Goal: Check status: Check status

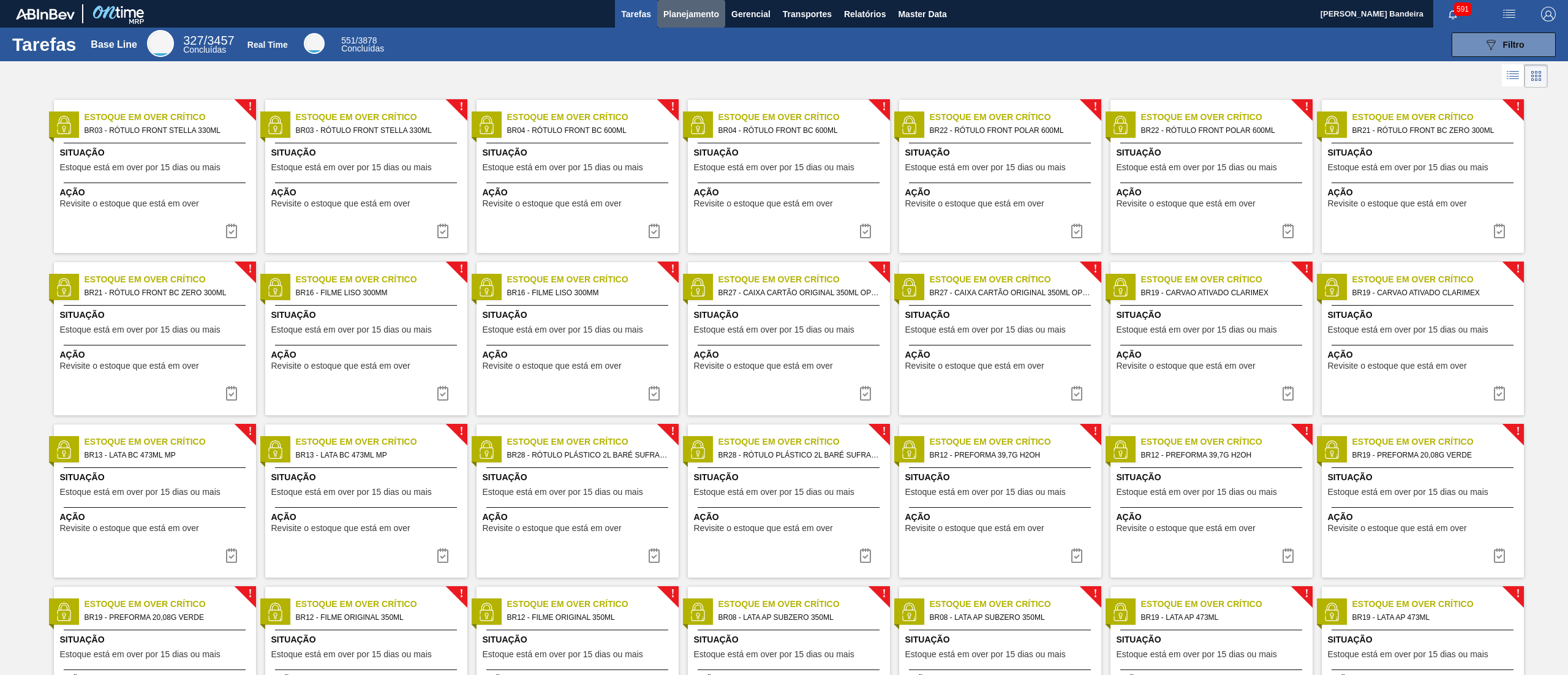
drag, startPoint x: 674, startPoint y: 21, endPoint x: 674, endPoint y: 31, distance: 10.0
click at [674, 21] on button "Planejamento" at bounding box center [691, 14] width 68 height 28
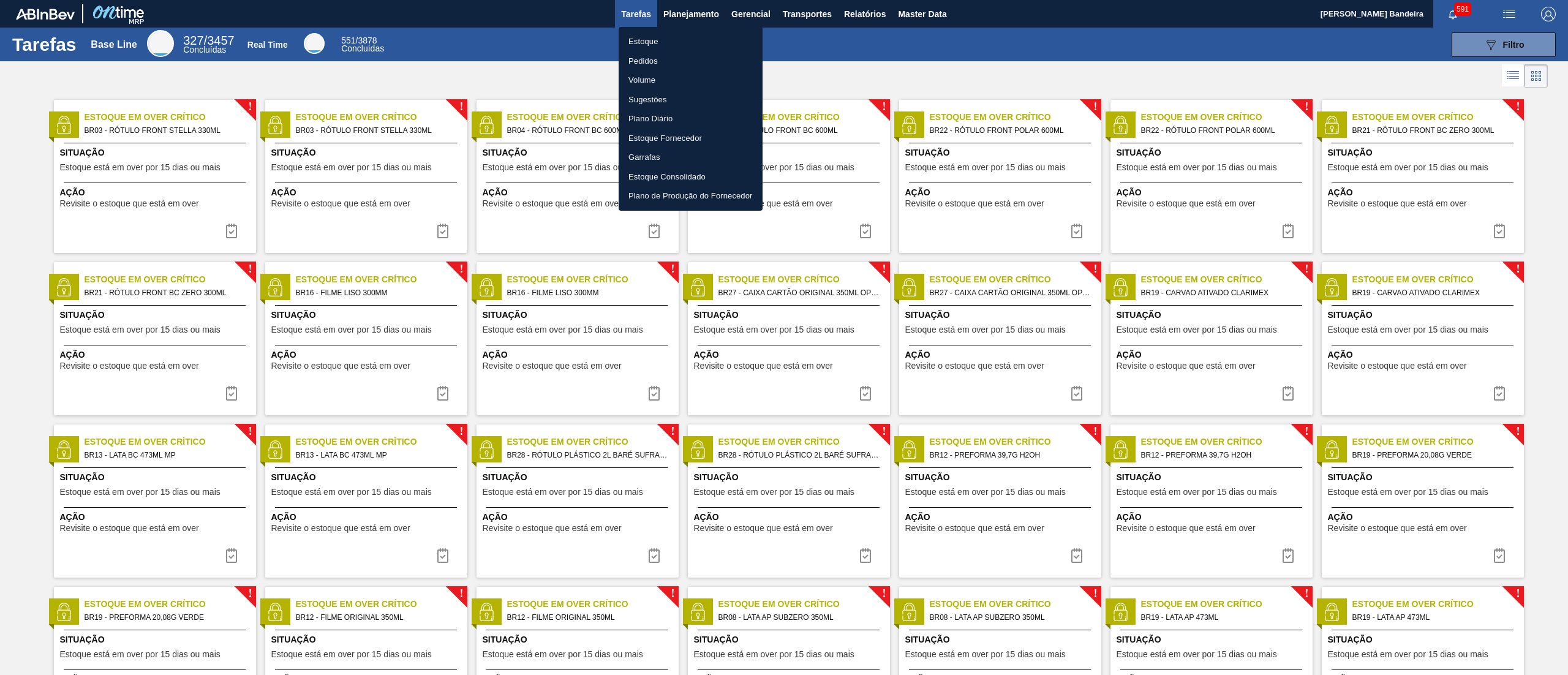
click at [674, 38] on li "Estoque" at bounding box center [690, 42] width 144 height 20
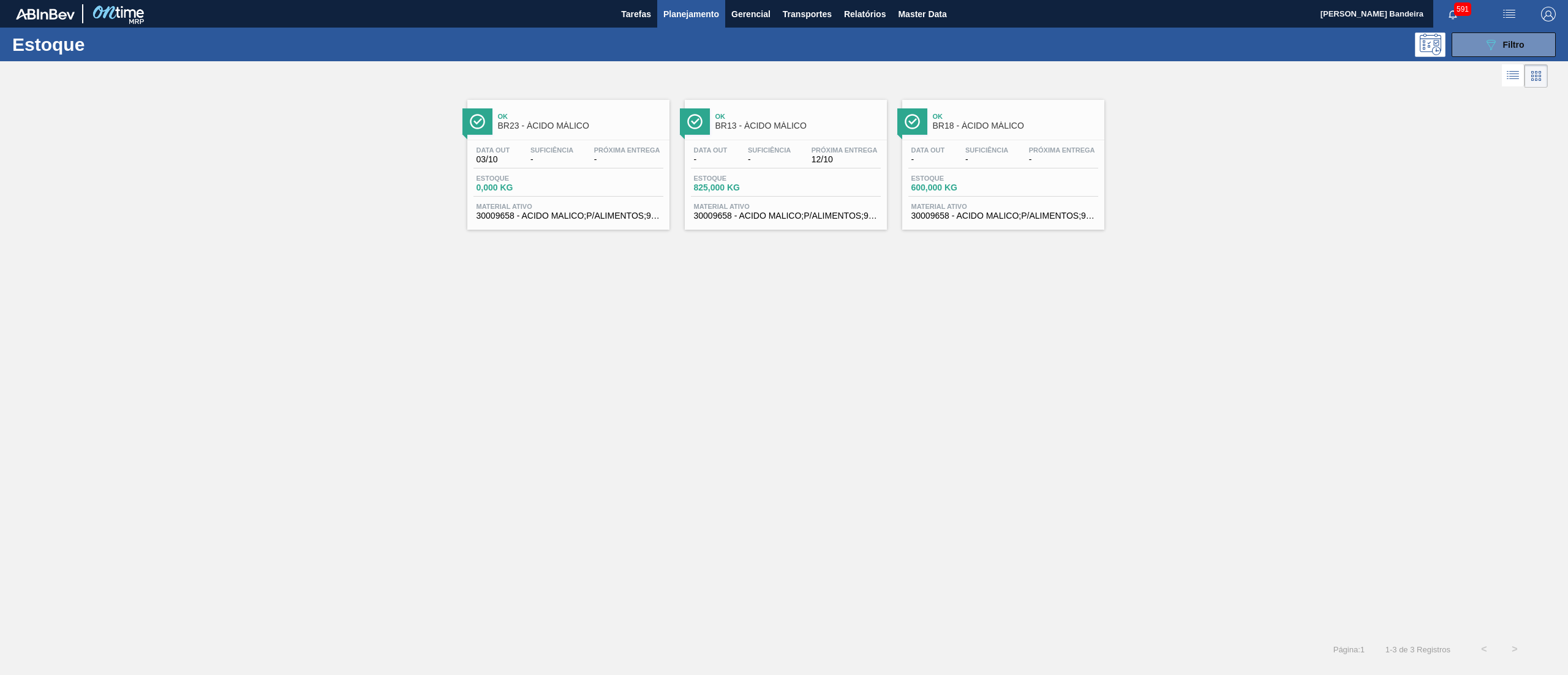
click at [696, 18] on span "Planejamento" at bounding box center [691, 14] width 55 height 15
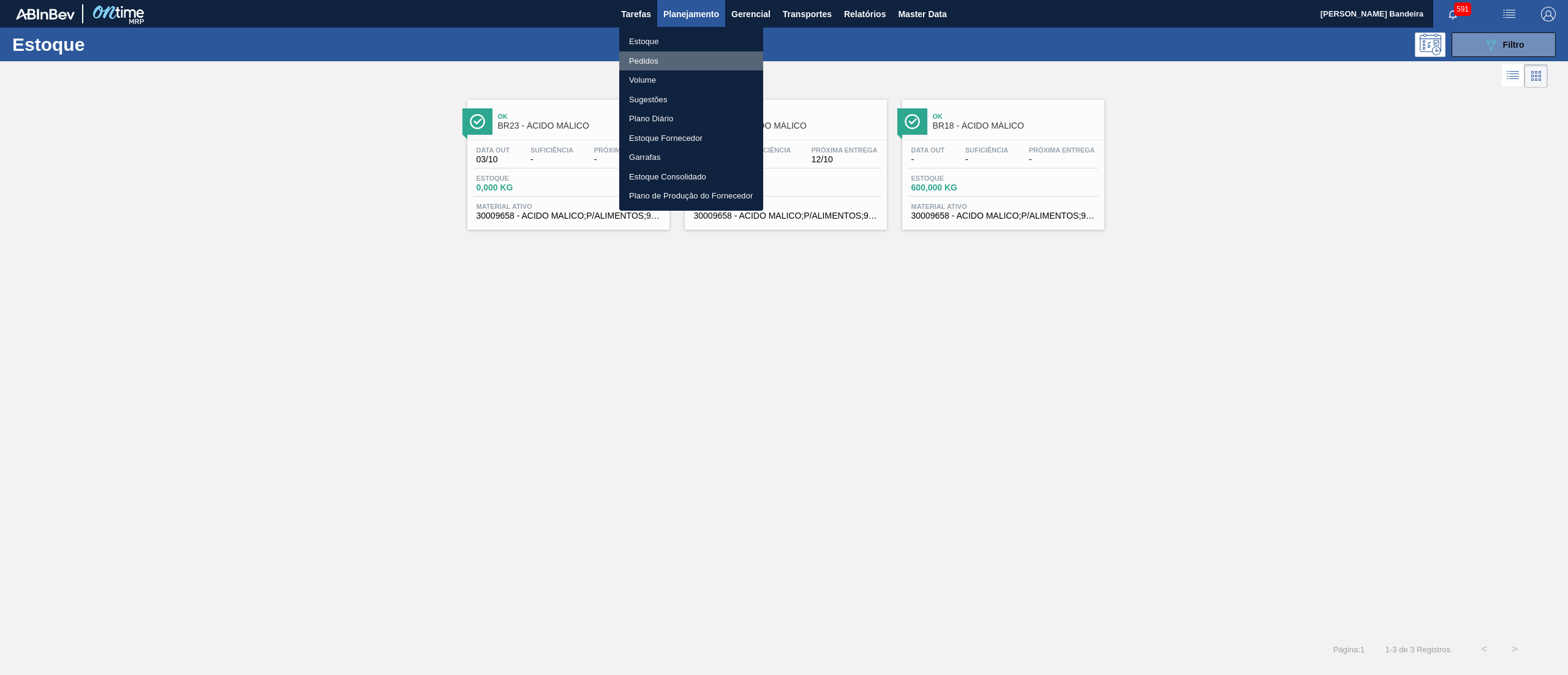
click at [659, 63] on li "Pedidos" at bounding box center [691, 61] width 144 height 20
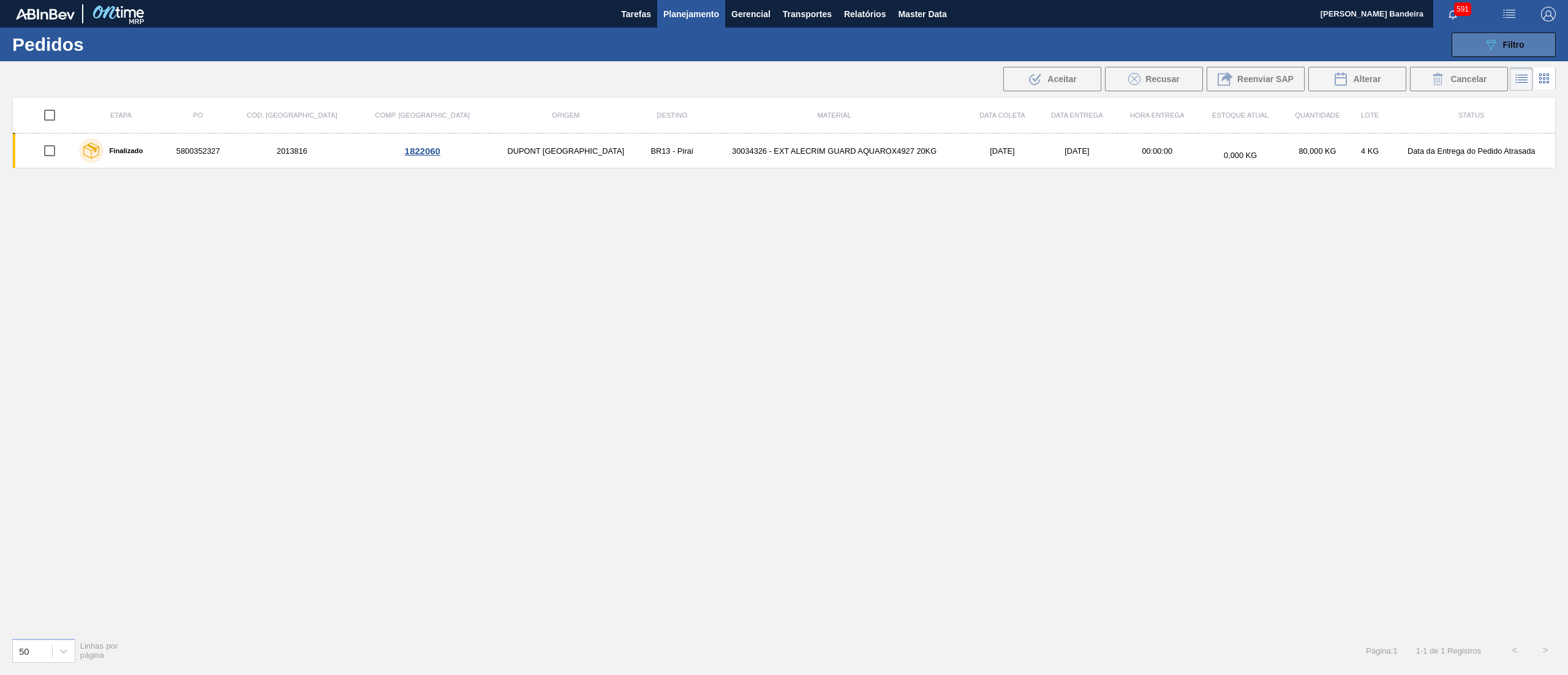
click at [1514, 47] on span "Filtro" at bounding box center [1513, 45] width 21 height 9
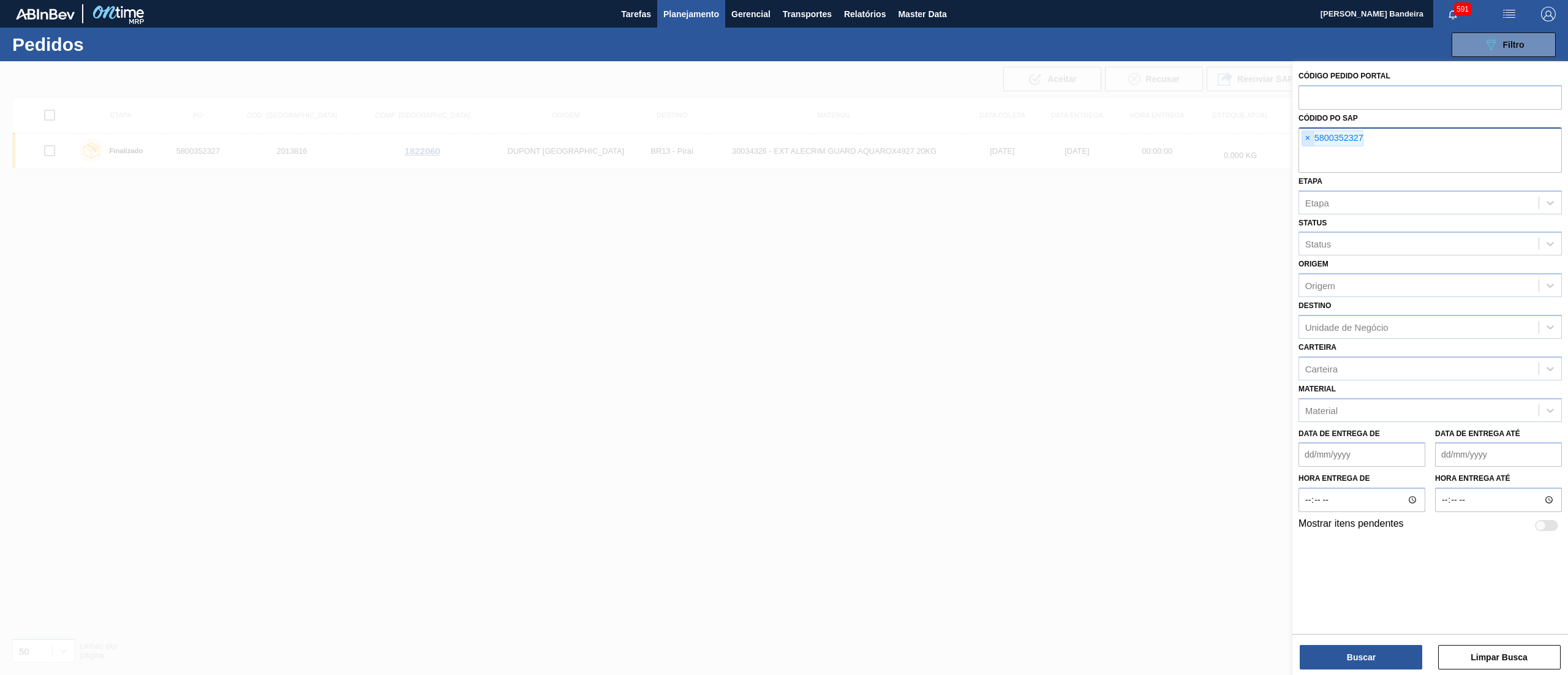
click at [1304, 139] on span "×" at bounding box center [1308, 139] width 12 height 15
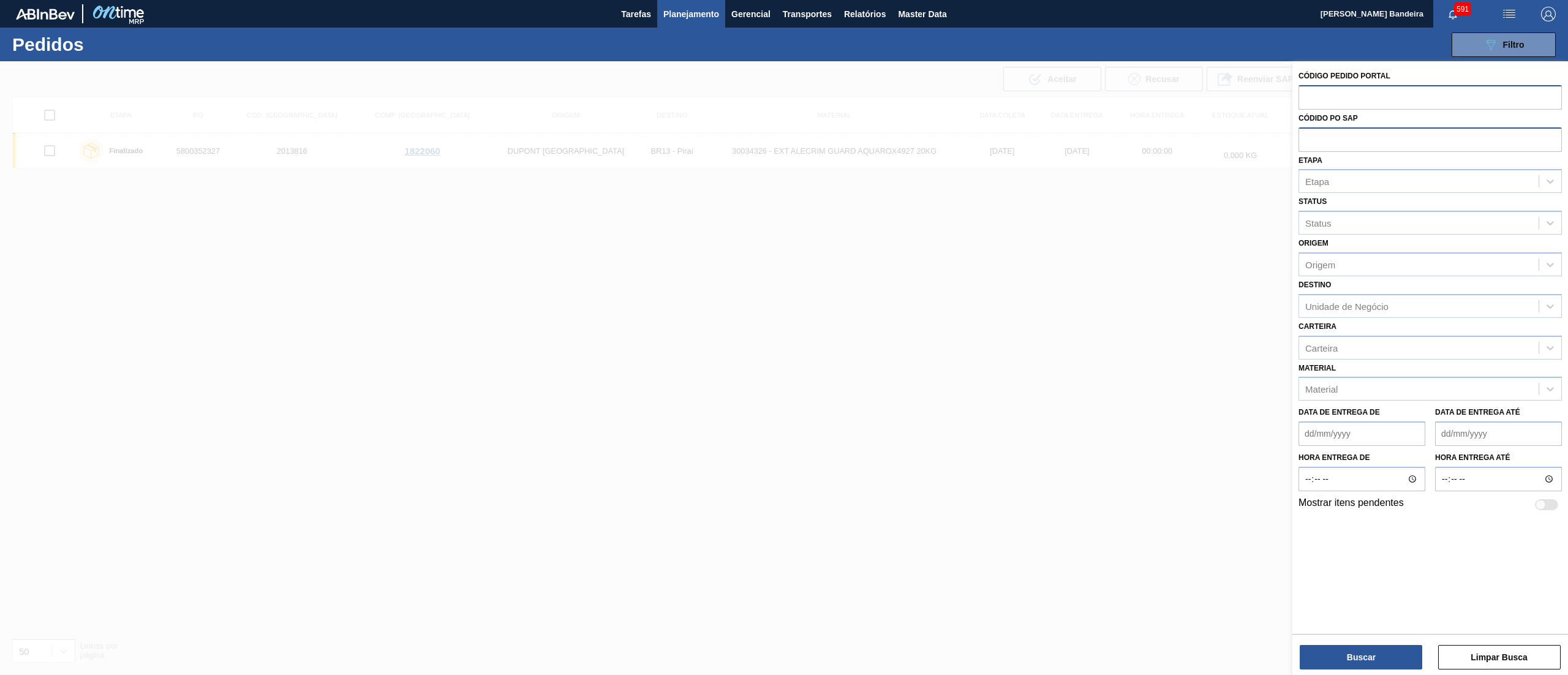
click at [1316, 107] on input "text" at bounding box center [1430, 97] width 264 height 23
paste input "2029810"
type input "2029810"
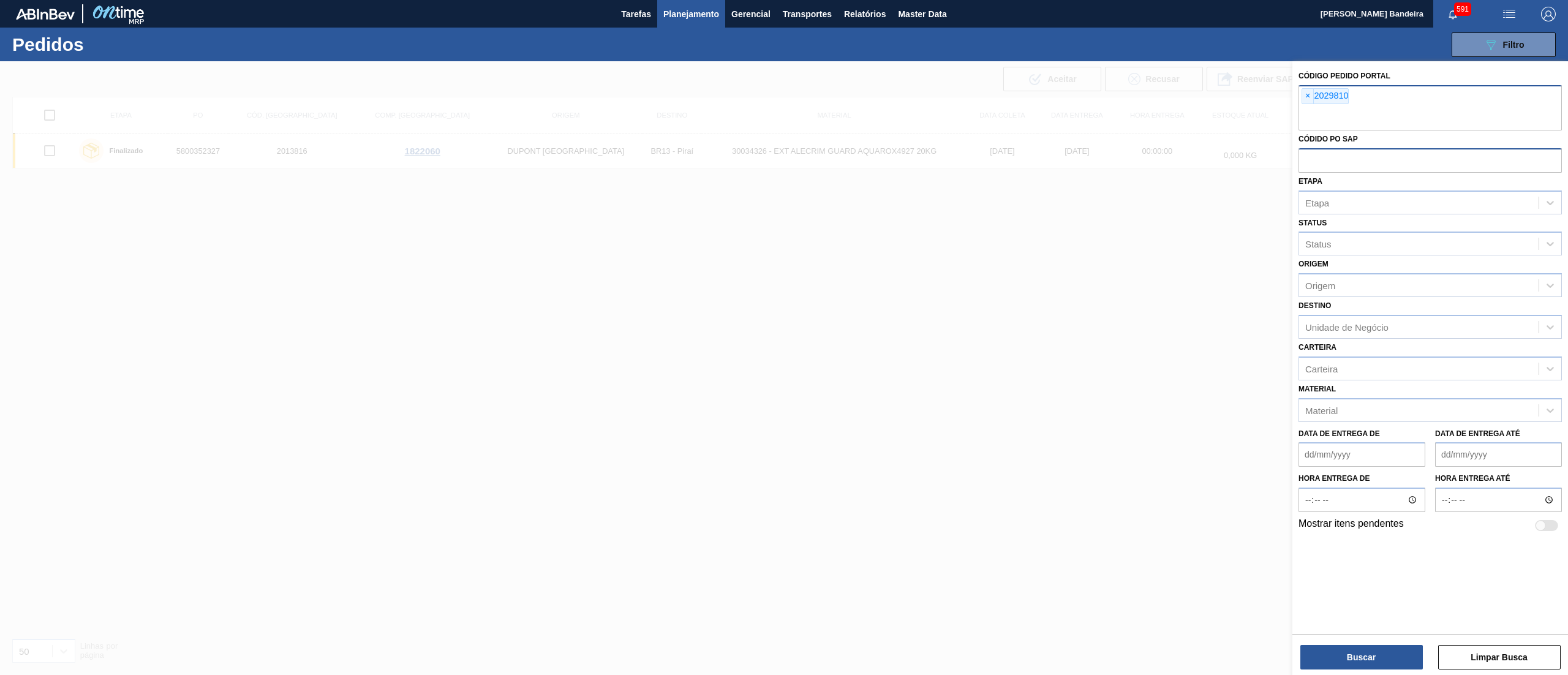
paste input "2029810"
type input "2029811"
paste input "2029810"
type input "2029812"
click at [1357, 649] on button "Buscar" at bounding box center [1361, 657] width 123 height 25
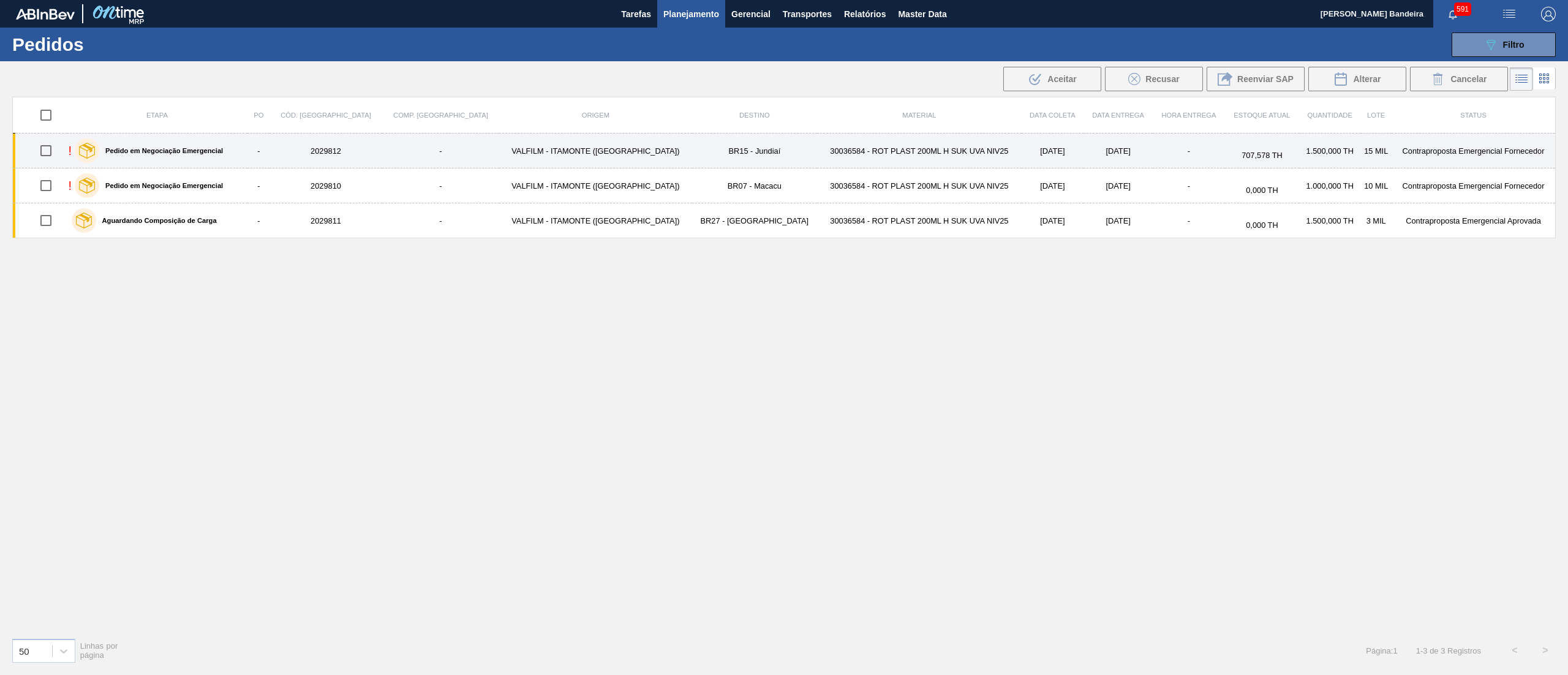
click at [692, 159] on td "BR15 - Jundiaí" at bounding box center [755, 151] width 126 height 35
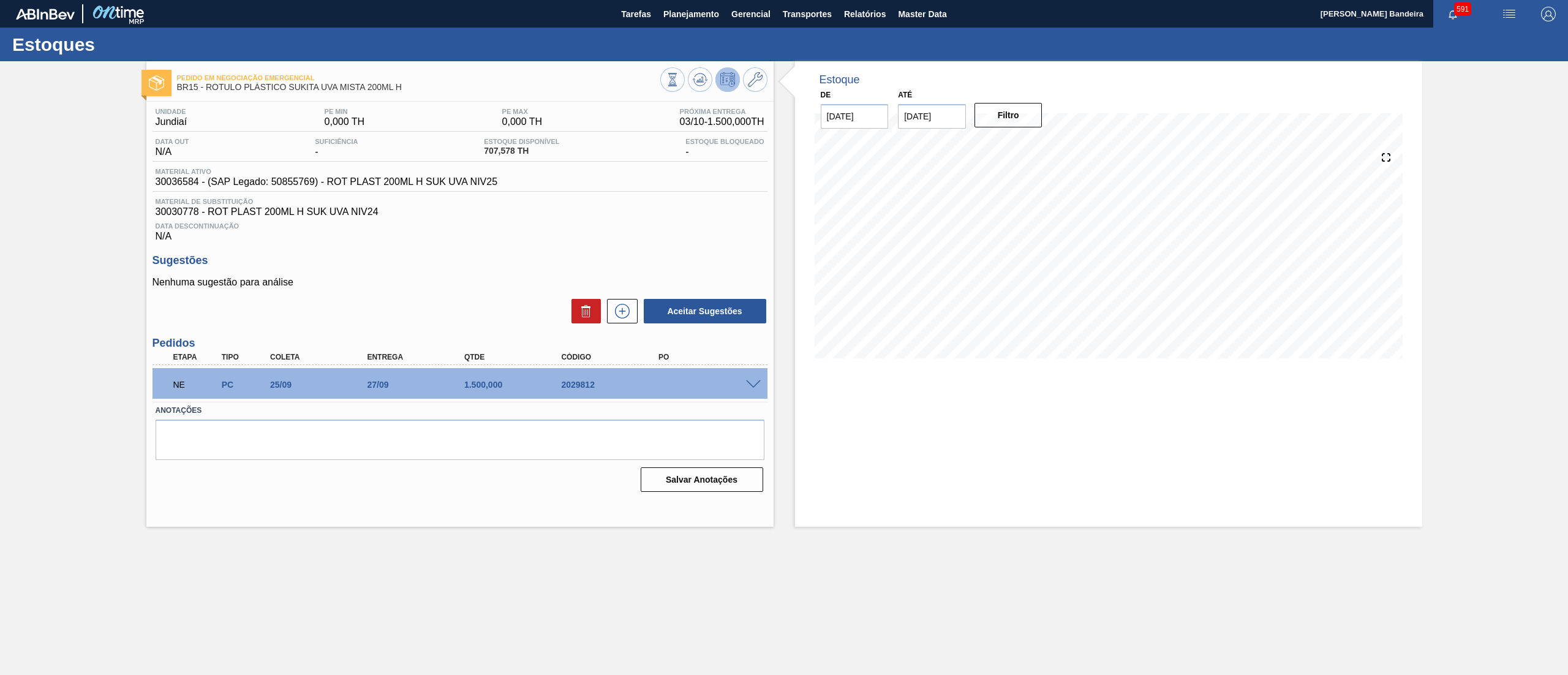
click at [756, 387] on span at bounding box center [753, 385] width 15 height 9
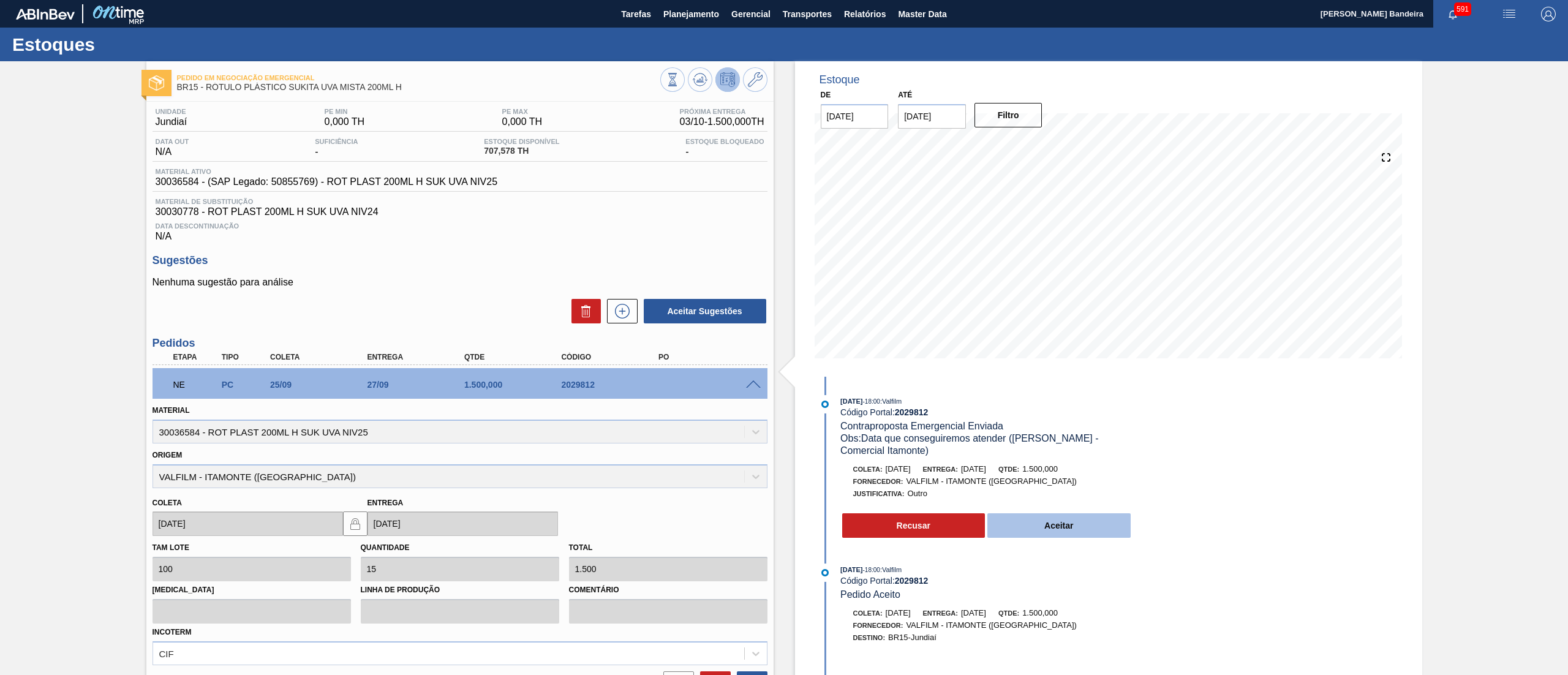
click at [1029, 523] on button "Aceitar" at bounding box center [1059, 525] width 143 height 25
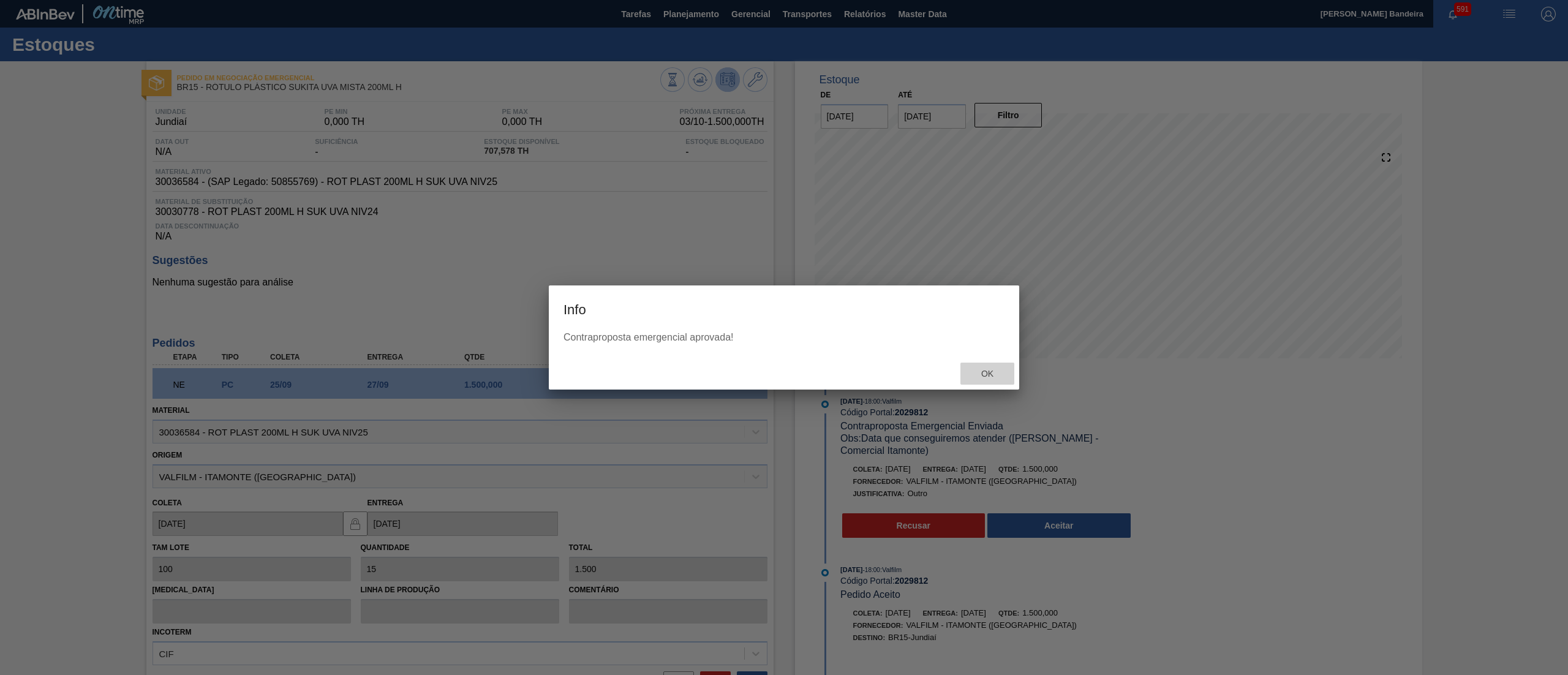
click at [991, 382] on div "Ok" at bounding box center [988, 374] width 54 height 23
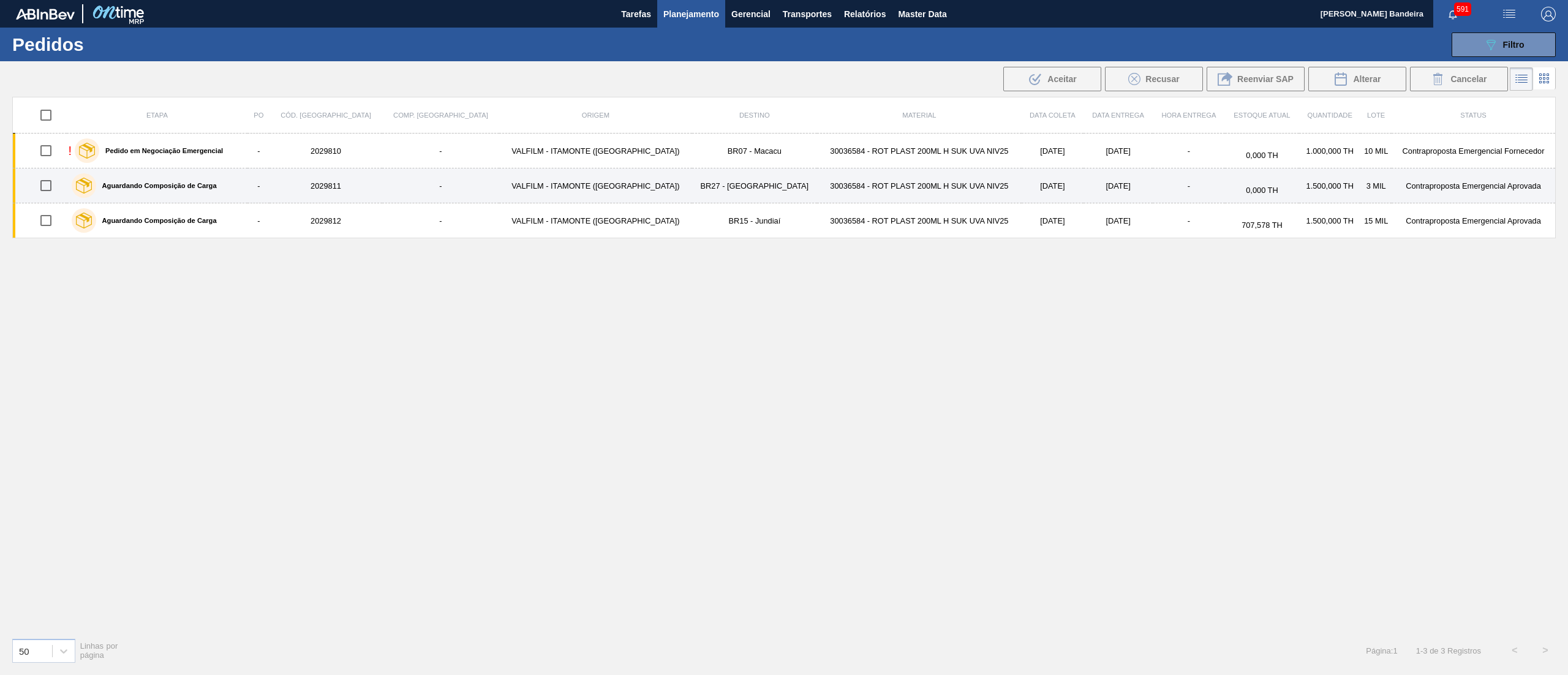
click at [505, 177] on td "VALFILM - ITAMONTE ([GEOGRAPHIC_DATA])" at bounding box center [595, 186] width 192 height 35
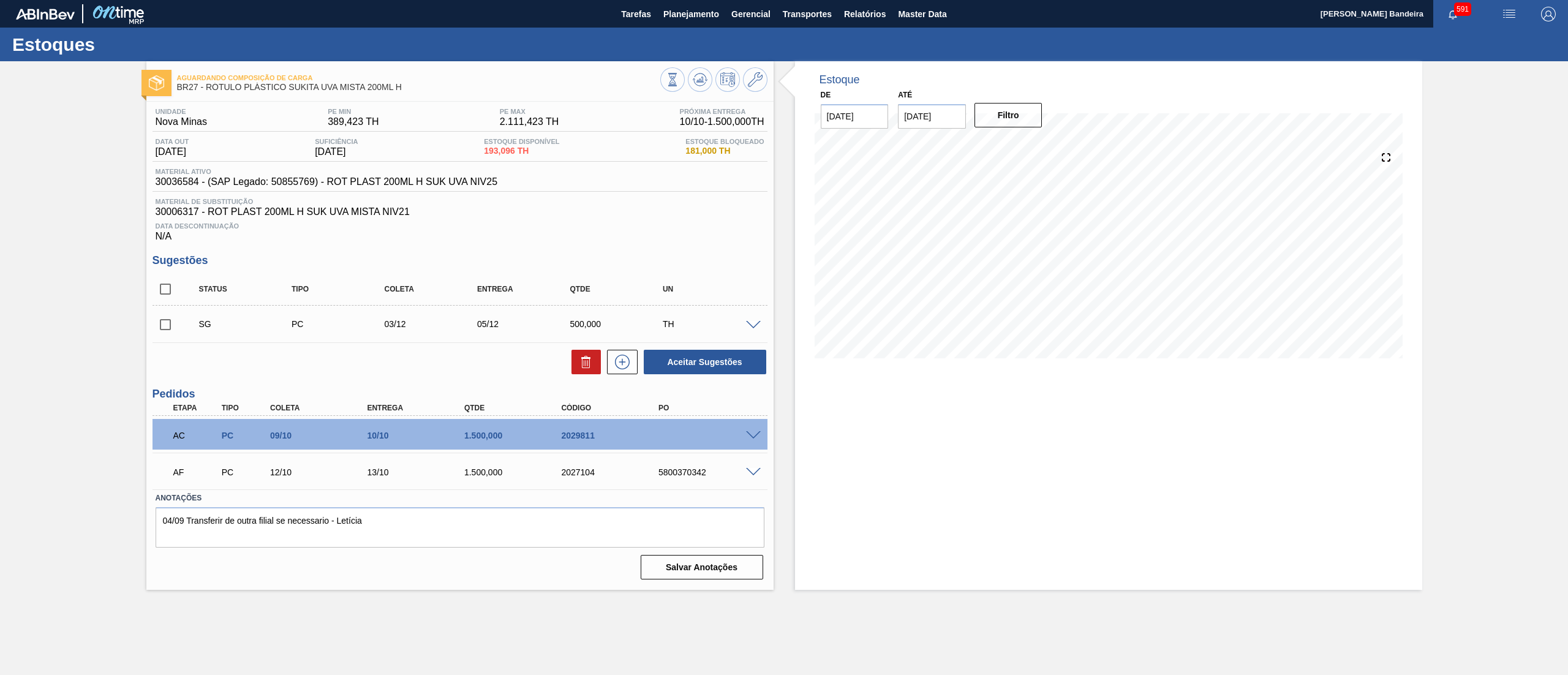
click at [756, 436] on span at bounding box center [753, 436] width 15 height 9
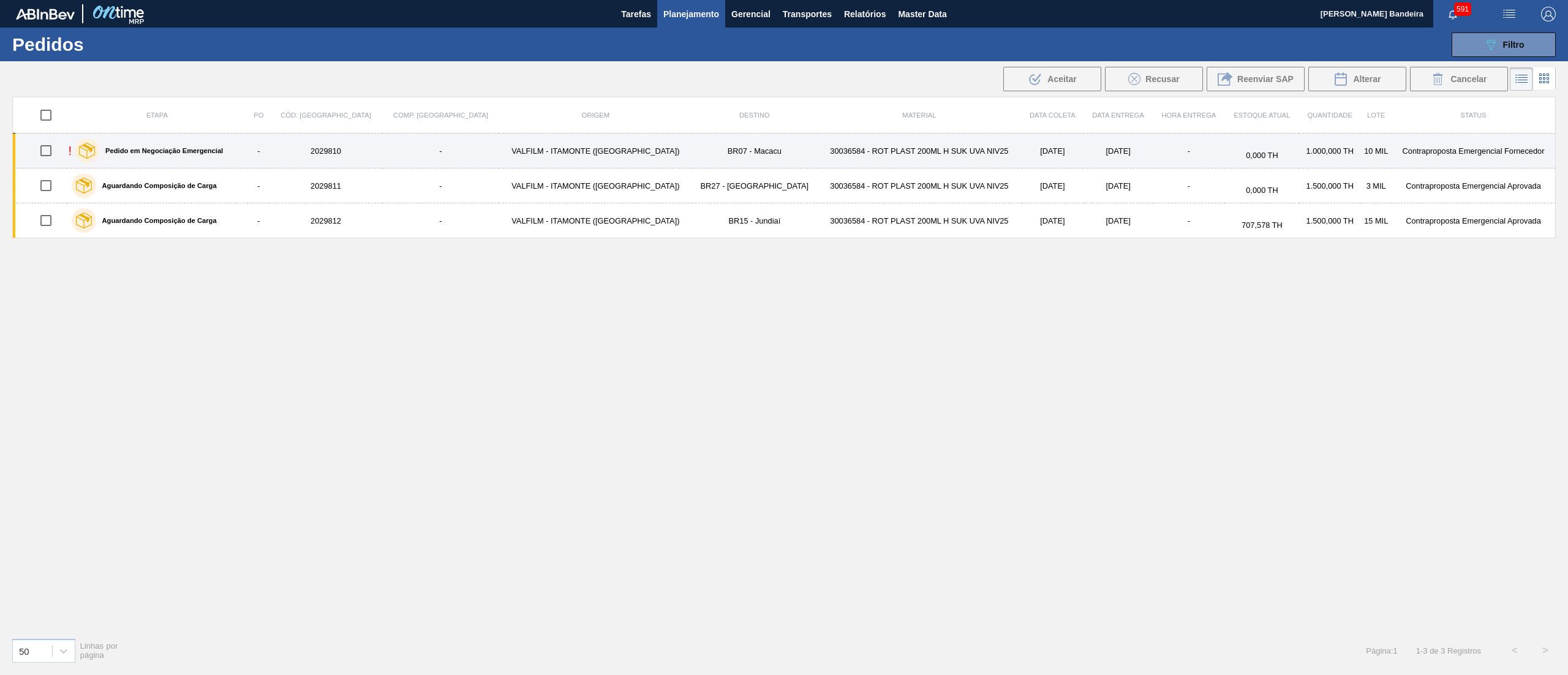
click at [572, 164] on td "VALFILM - ITAMONTE ([GEOGRAPHIC_DATA])" at bounding box center [595, 151] width 192 height 35
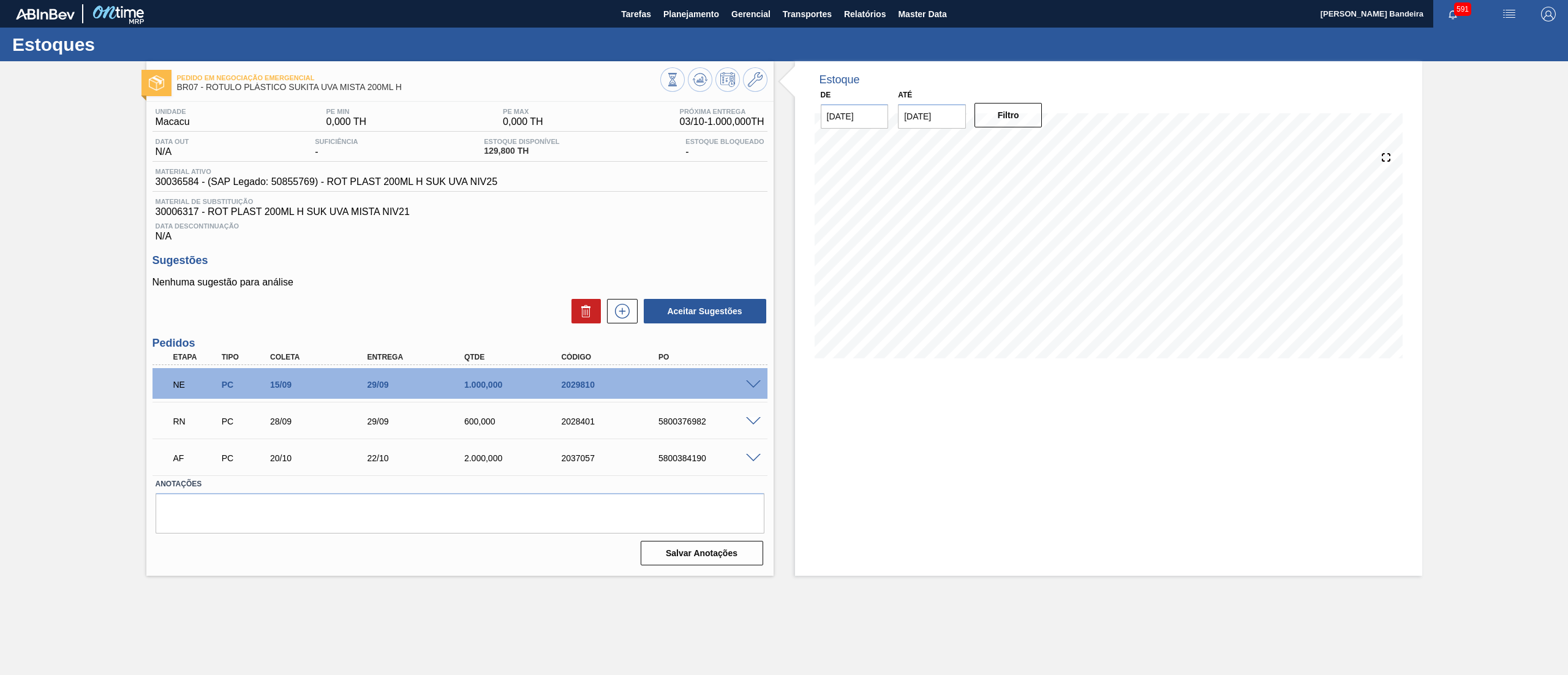
click at [748, 388] on span at bounding box center [753, 385] width 15 height 9
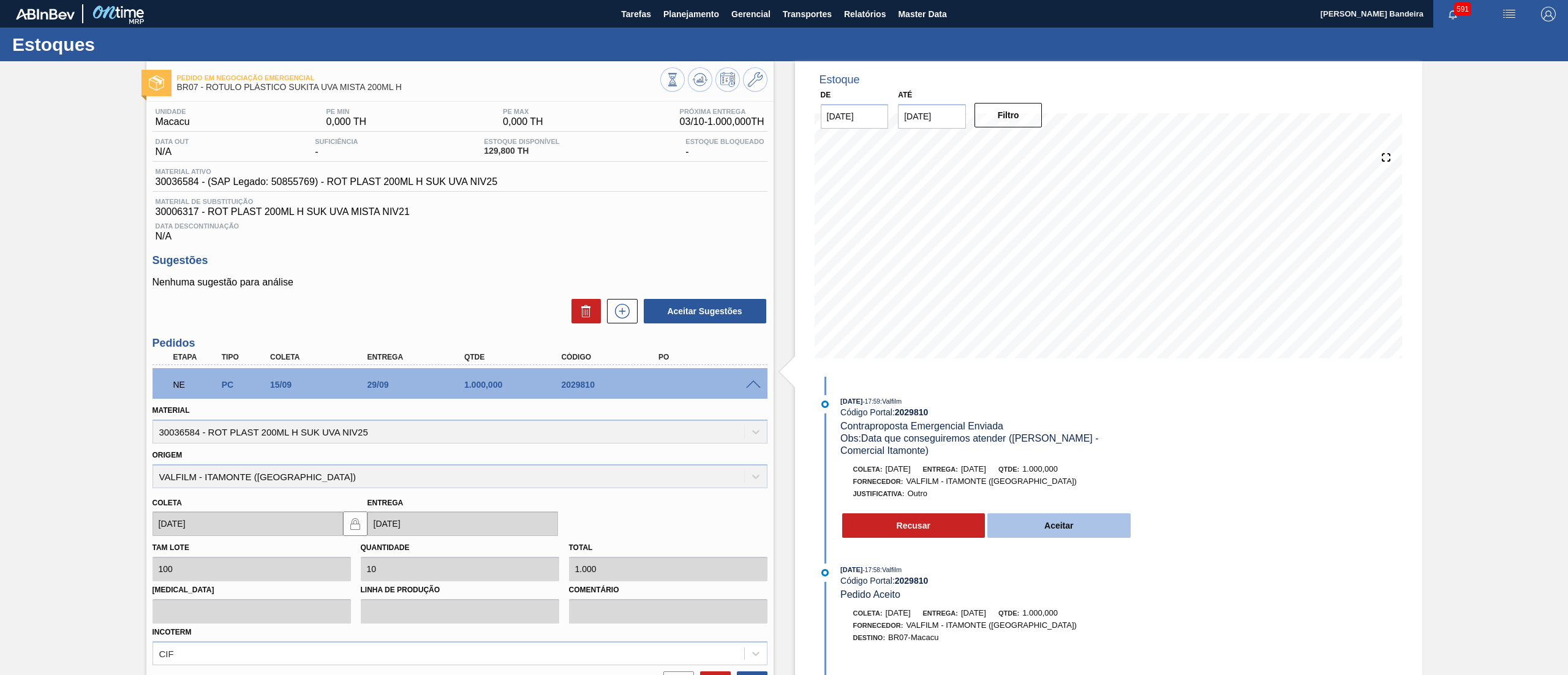
click at [1025, 524] on button "Aceitar" at bounding box center [1059, 525] width 143 height 25
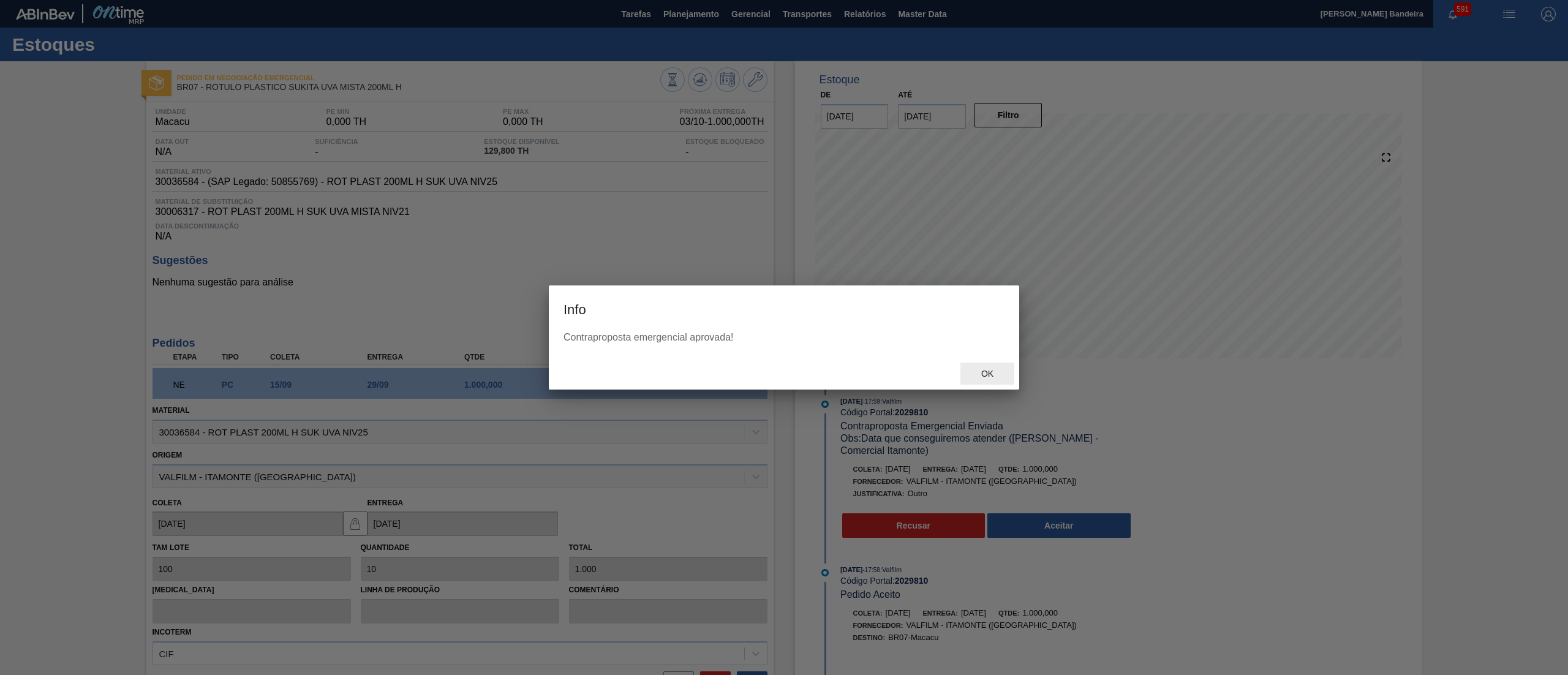
click at [992, 370] on span "Ok" at bounding box center [988, 373] width 32 height 9
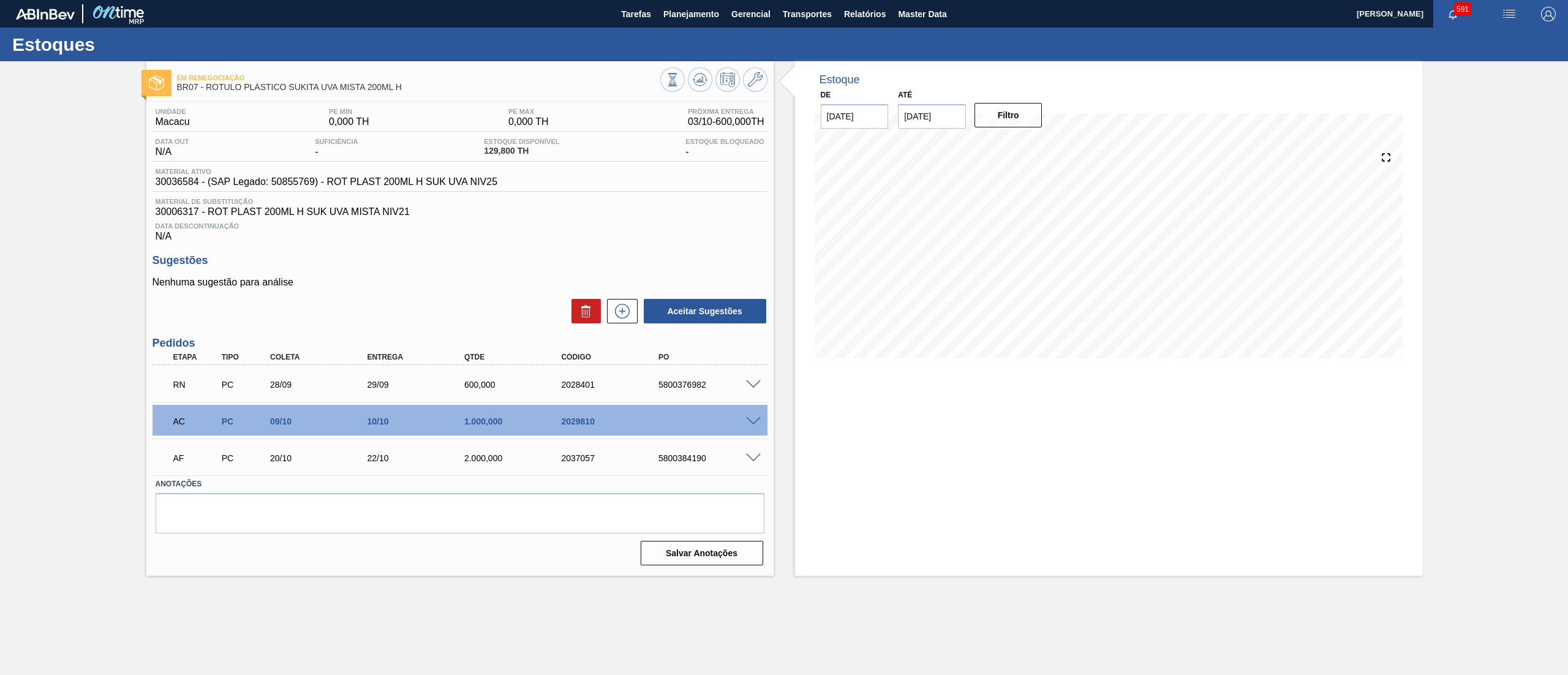
click at [750, 383] on span at bounding box center [753, 385] width 15 height 9
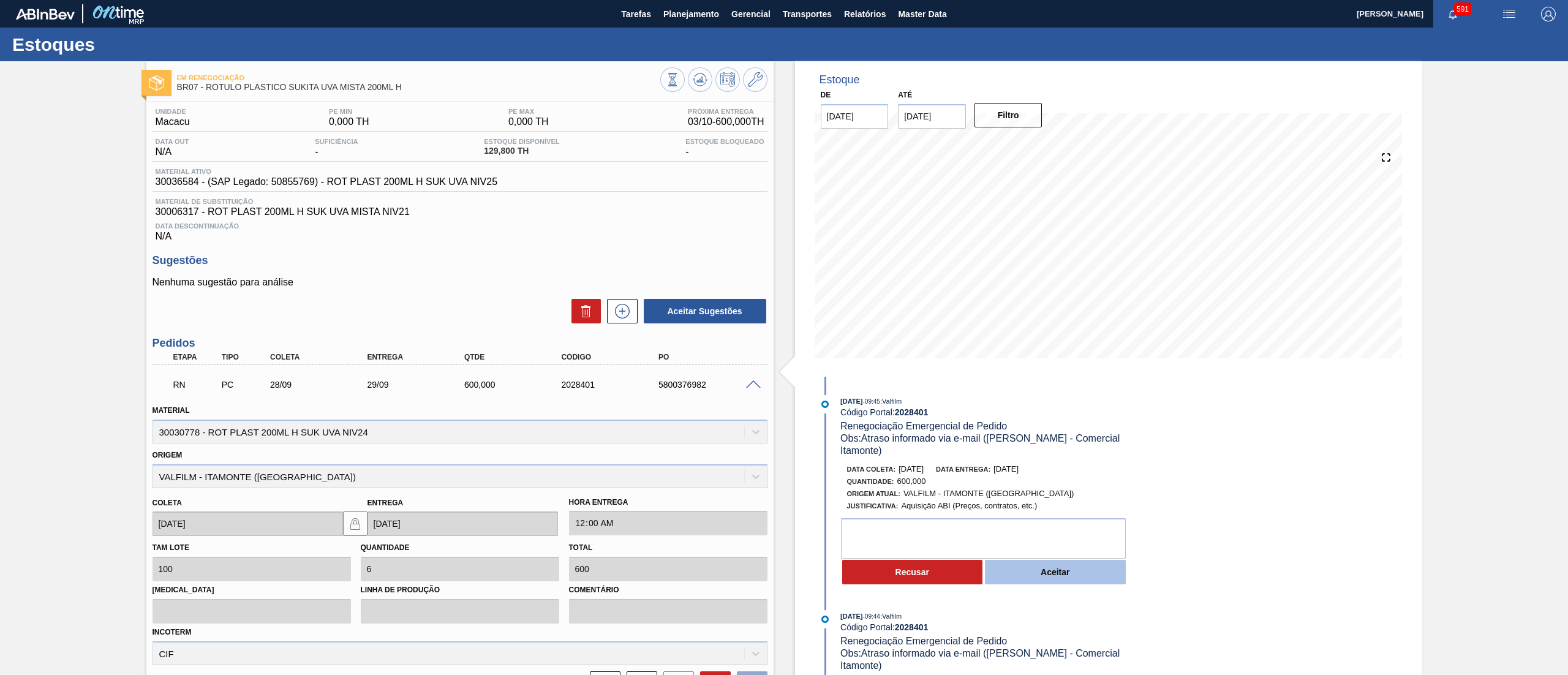
click at [1061, 582] on button "Aceitar" at bounding box center [1055, 572] width 141 height 25
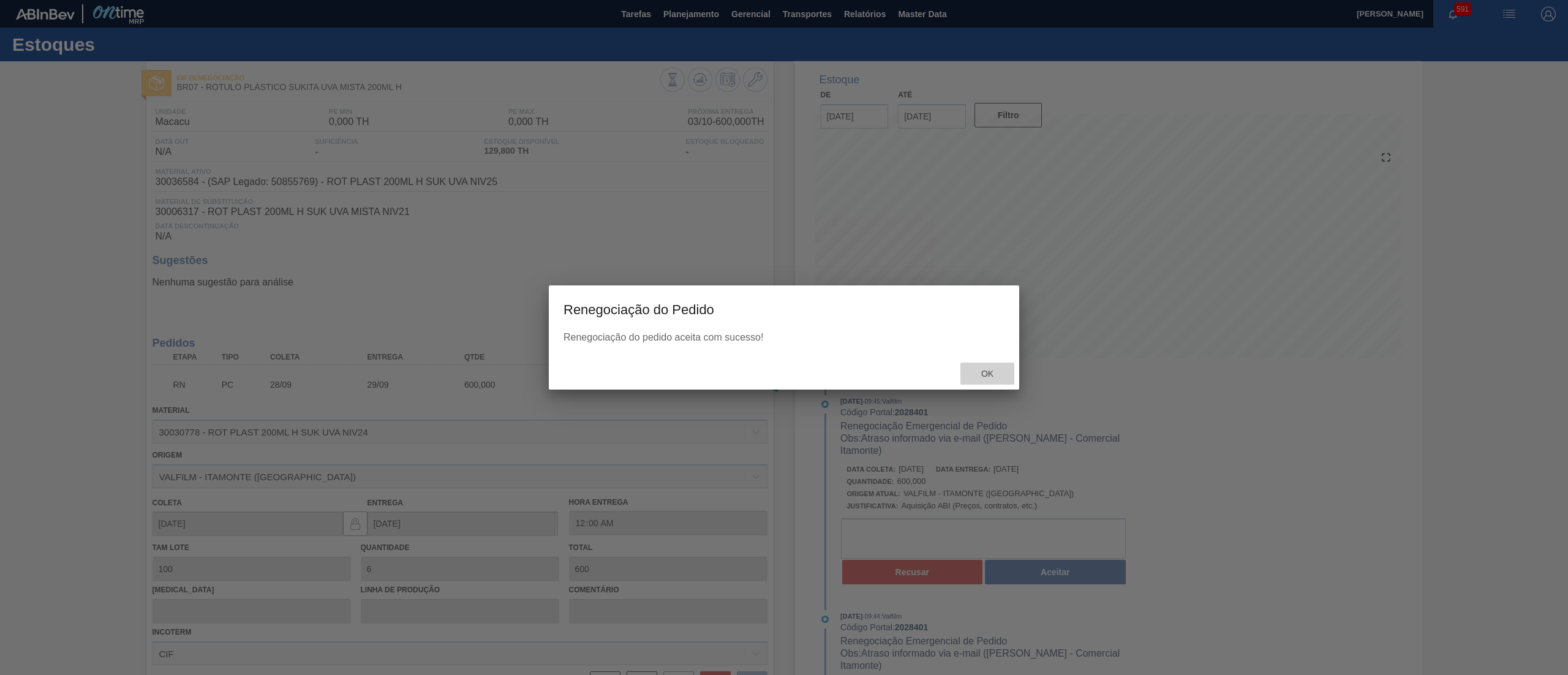
click at [978, 370] on span "Ok" at bounding box center [988, 373] width 32 height 9
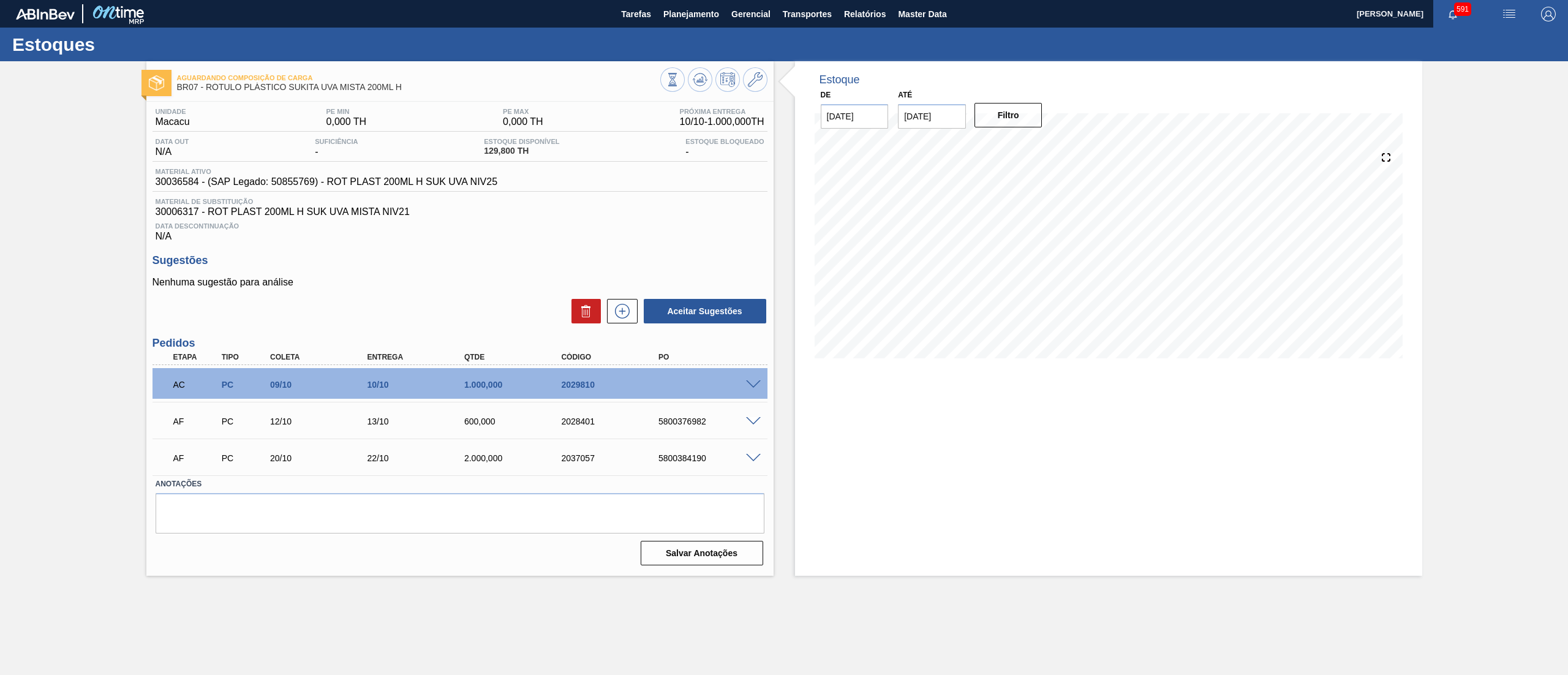
click at [752, 417] on span at bounding box center [753, 421] width 15 height 9
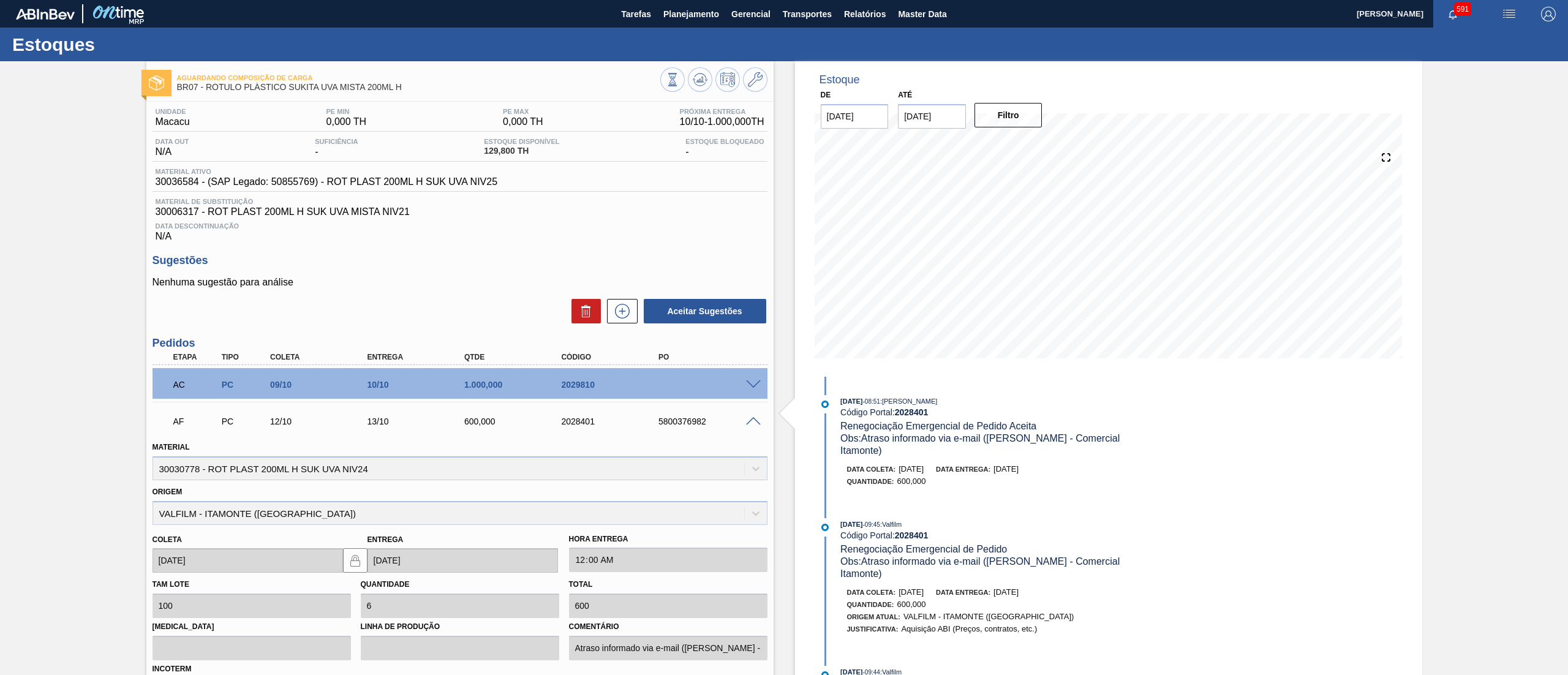
click at [752, 417] on span at bounding box center [753, 421] width 15 height 9
